Goal: Register for event/course

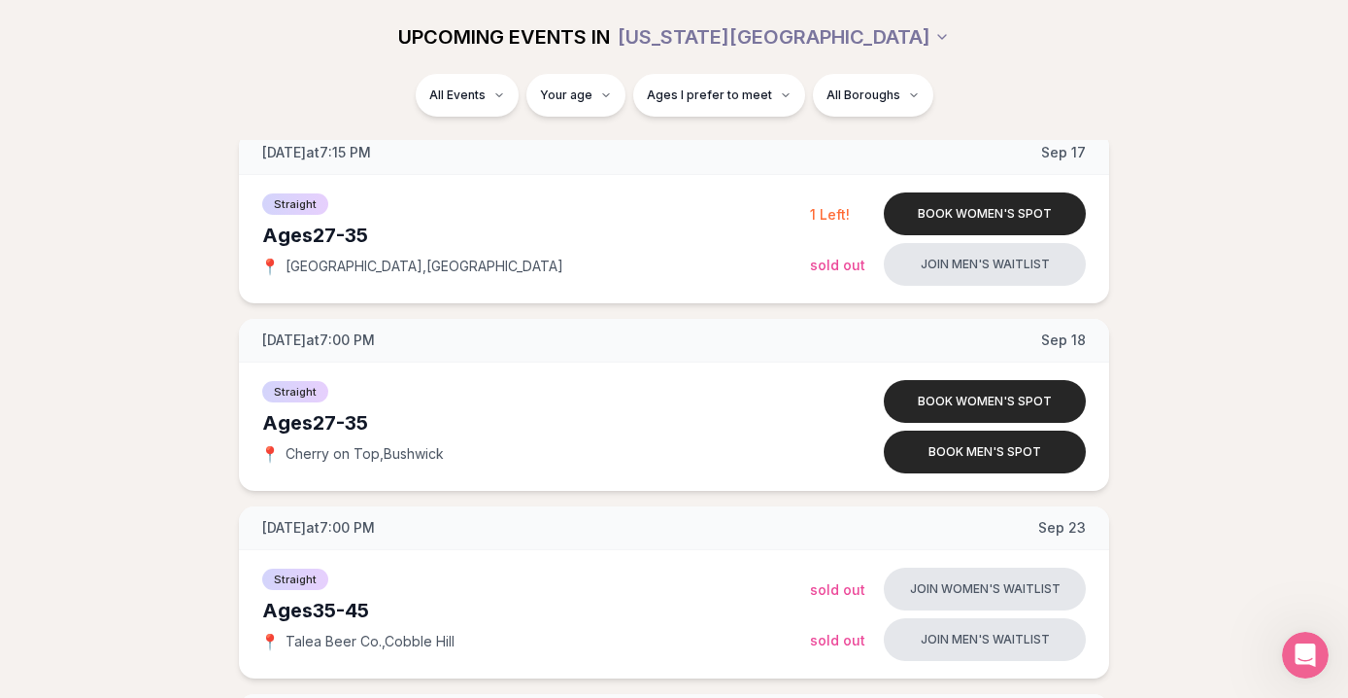
scroll to position [753, 0]
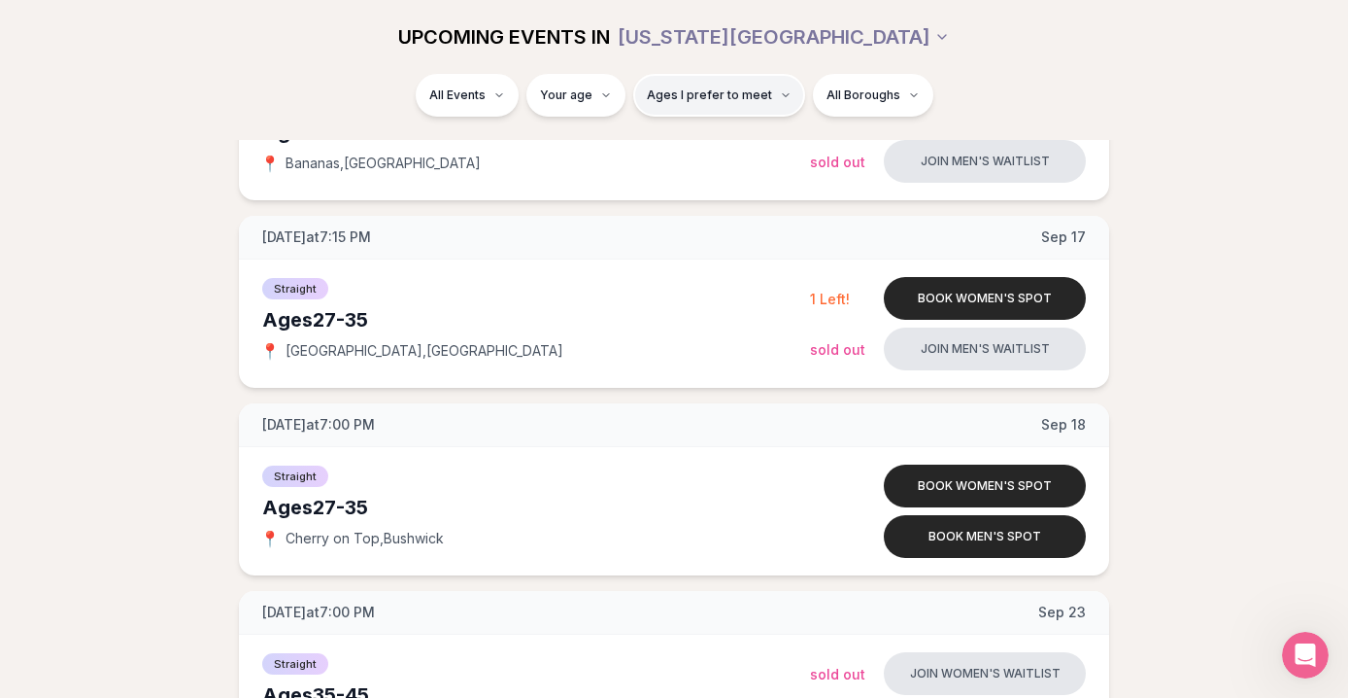
click at [681, 97] on span "Ages I prefer to meet" at bounding box center [709, 95] width 125 height 16
click at [738, 141] on div "Please enter your age first" at bounding box center [718, 150] width 171 height 35
click at [731, 149] on div "Please enter your age first" at bounding box center [718, 150] width 171 height 35
click at [715, 163] on div "Please enter your age first" at bounding box center [718, 150] width 171 height 35
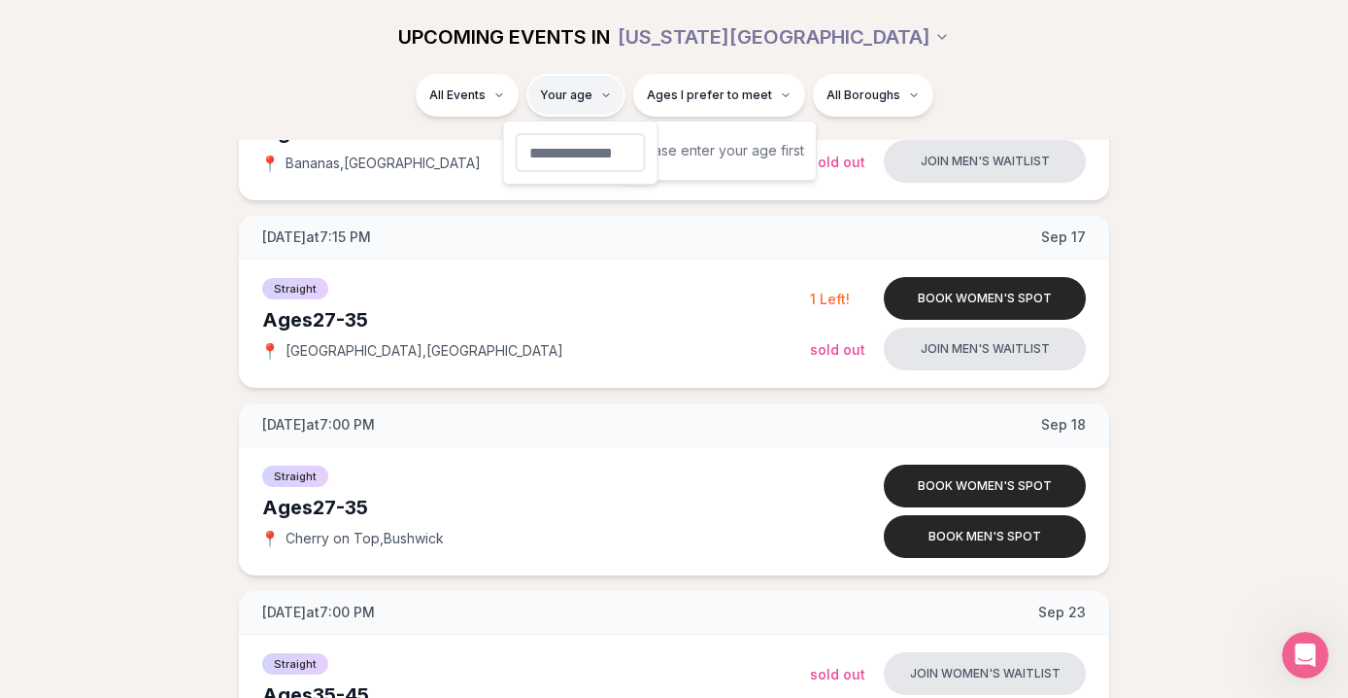
type input "**"
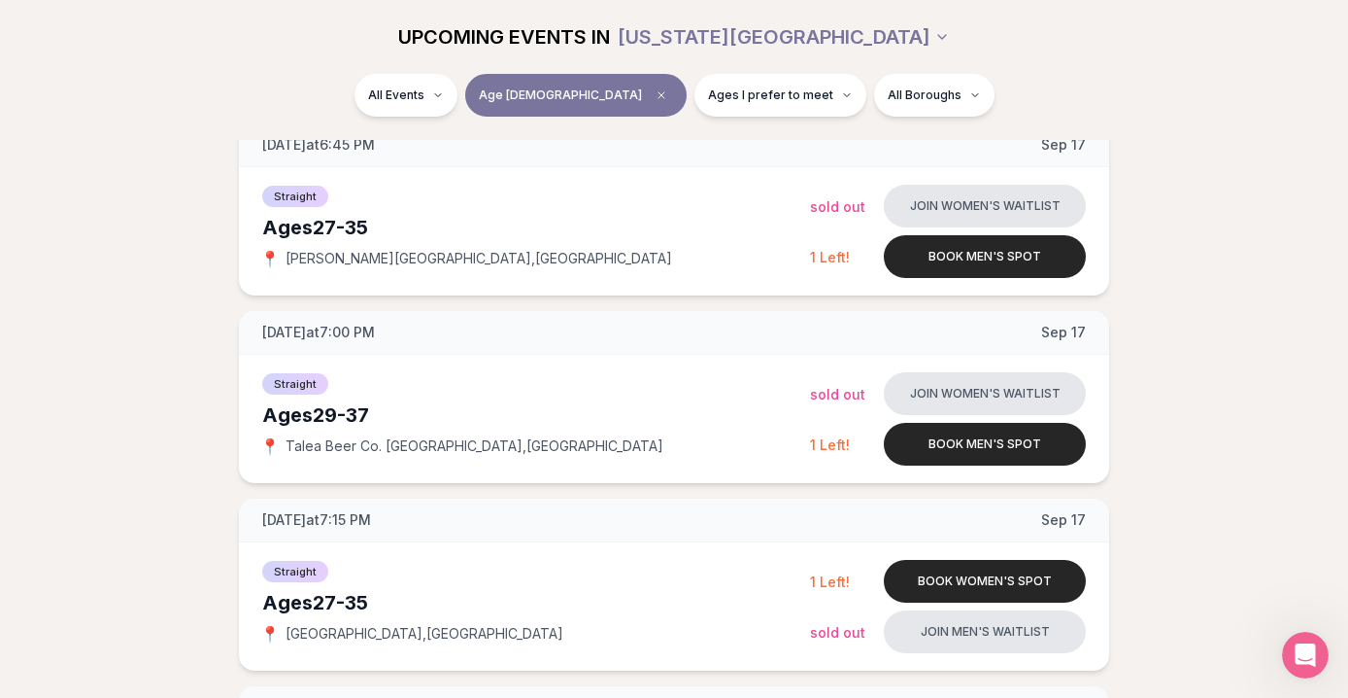
click at [1099, 96] on div "All Events Age [DEMOGRAPHIC_DATA] Ages I prefer to meet All Boroughs" at bounding box center [674, 99] width 1088 height 51
click at [699, 86] on button "Ages I prefer to meet" at bounding box center [781, 95] width 172 height 43
click at [723, 166] on span "Around my age" at bounding box center [711, 169] width 98 height 19
click at [650, 166] on button "Around my age" at bounding box center [642, 170] width 16 height 16
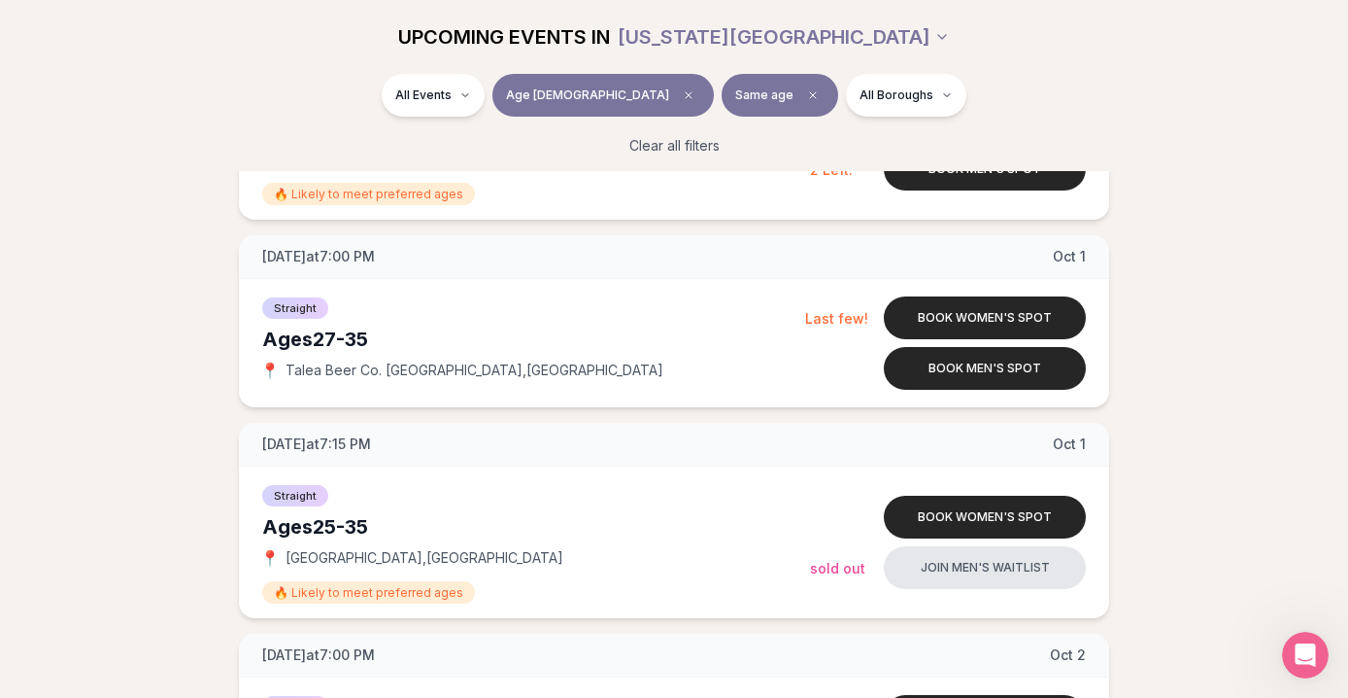
scroll to position [2780, 0]
